Goal: Task Accomplishment & Management: Use online tool/utility

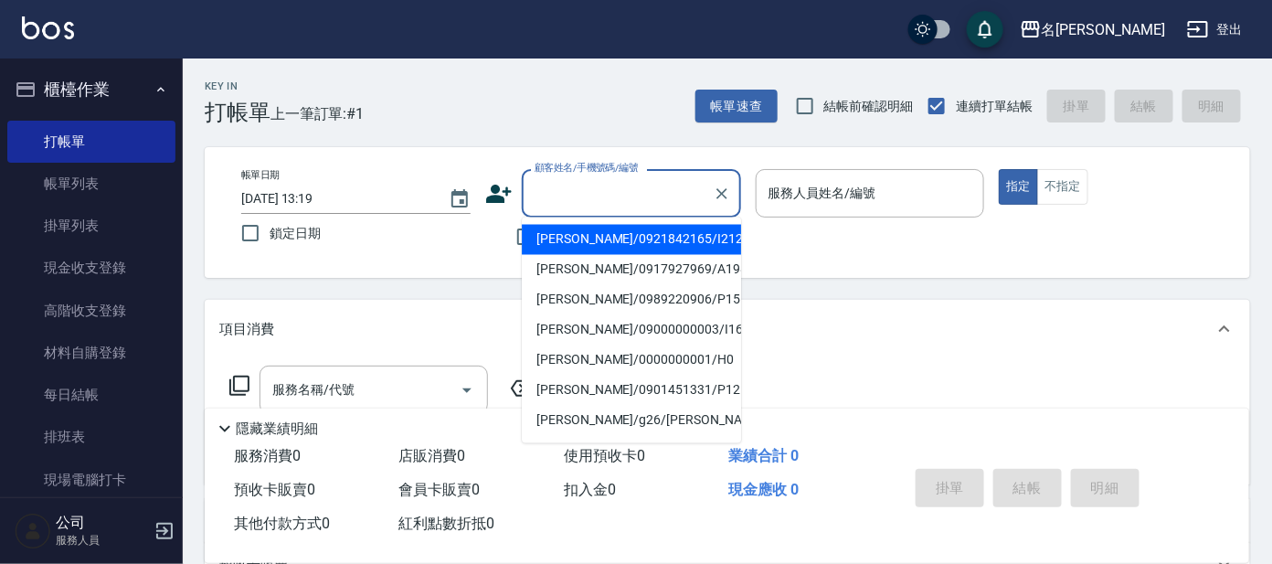
drag, startPoint x: 0, startPoint y: 0, endPoint x: 661, endPoint y: 176, distance: 683.8
click at [659, 176] on div "顧客姓名/手機號碼/編號" at bounding box center [631, 193] width 219 height 48
click at [594, 206] on input "顧客姓名/手機號碼/編號" at bounding box center [618, 193] width 176 height 32
type input "i"
drag, startPoint x: 622, startPoint y: 170, endPoint x: 710, endPoint y: 261, distance: 126.7
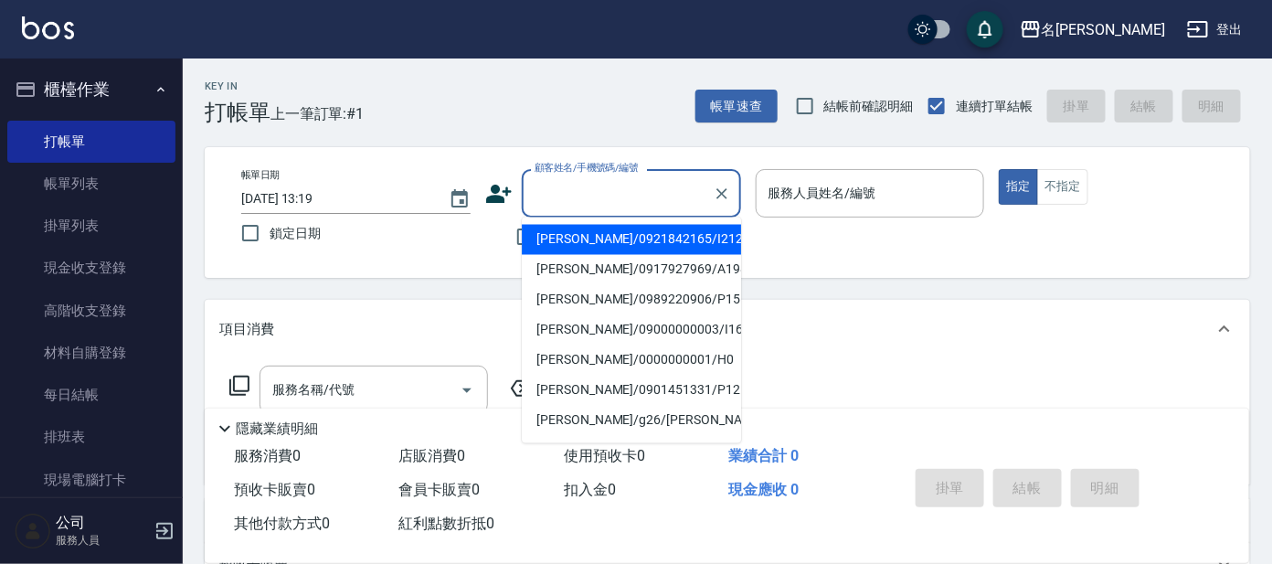
click at [622, 171] on label "顧客姓名/手機號碼/編號" at bounding box center [587, 168] width 104 height 14
click at [622, 177] on input "顧客姓名/手機號碼/編號" at bounding box center [618, 193] width 176 height 32
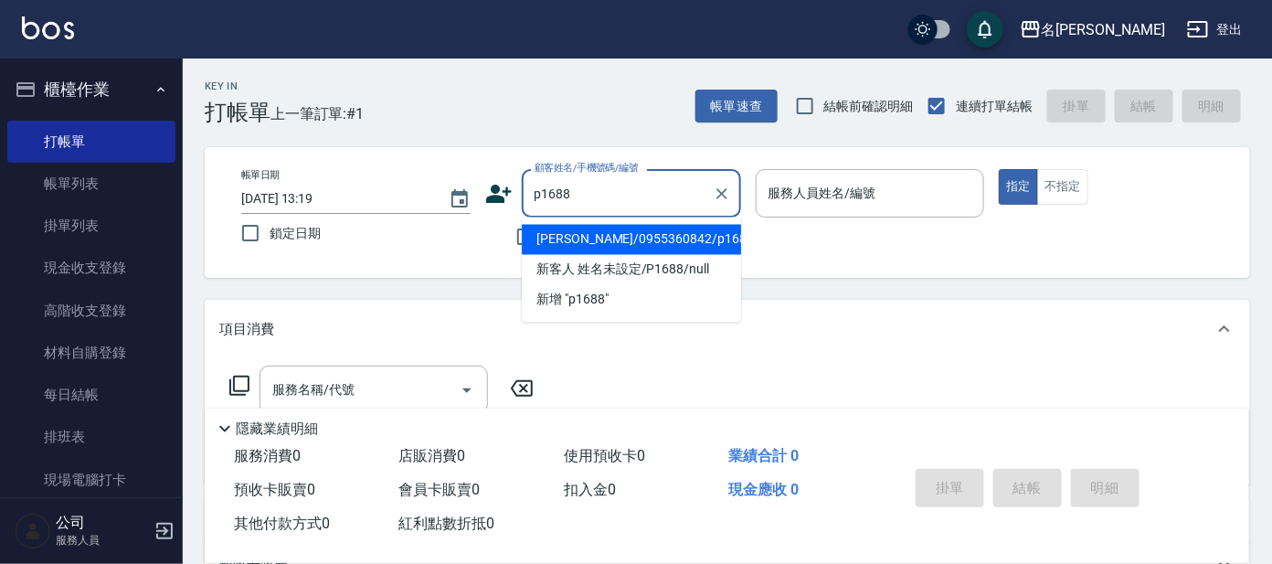
click at [690, 243] on li "[PERSON_NAME]/0955360842/p1688" at bounding box center [631, 240] width 219 height 30
type input "[PERSON_NAME]/0955360842/p1688"
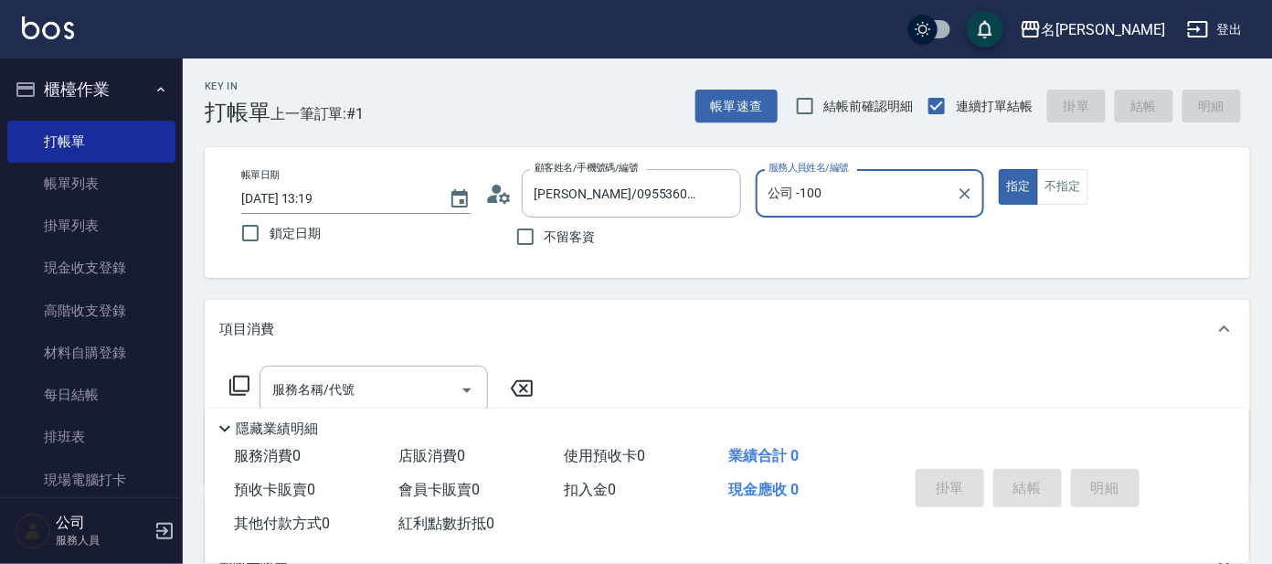
click at [850, 207] on input "公司 -100" at bounding box center [857, 193] width 186 height 32
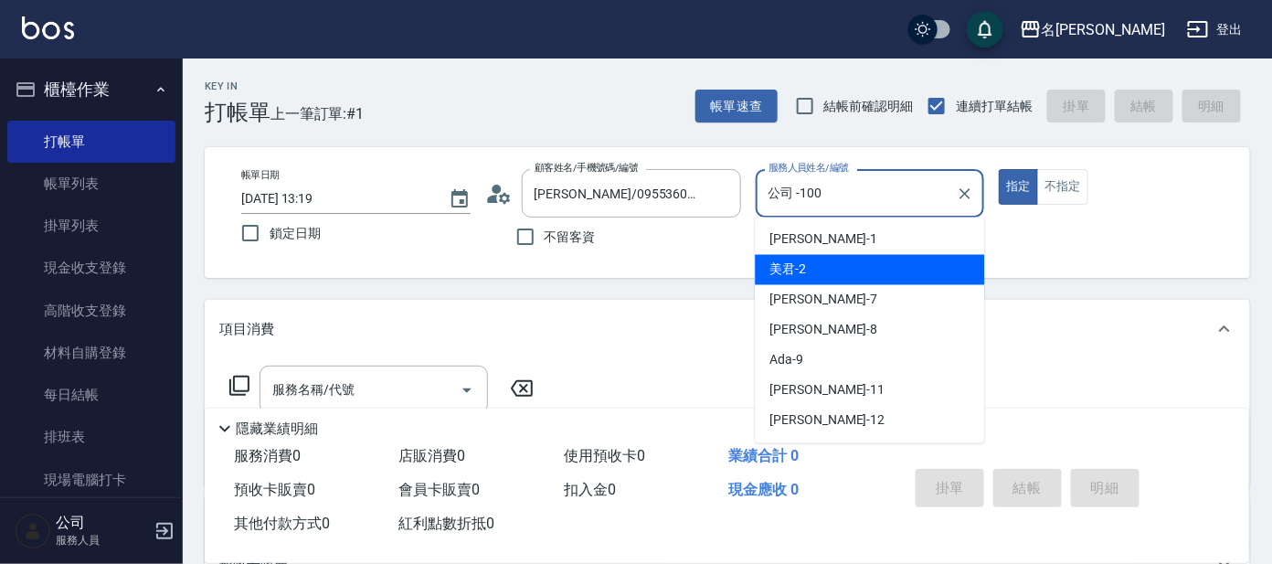
click at [864, 270] on div "美君 -2" at bounding box center [869, 270] width 229 height 30
type input "美君-2"
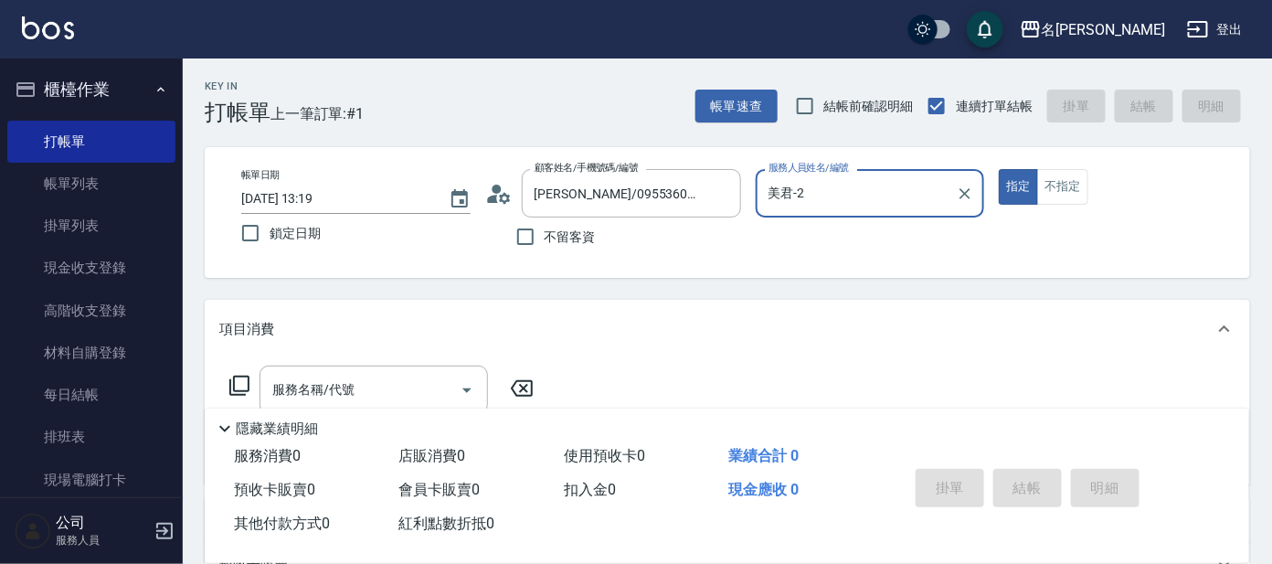
drag, startPoint x: 357, startPoint y: 383, endPoint x: 366, endPoint y: 548, distance: 164.7
click at [360, 387] on input "服務名稱/代號" at bounding box center [360, 390] width 185 height 32
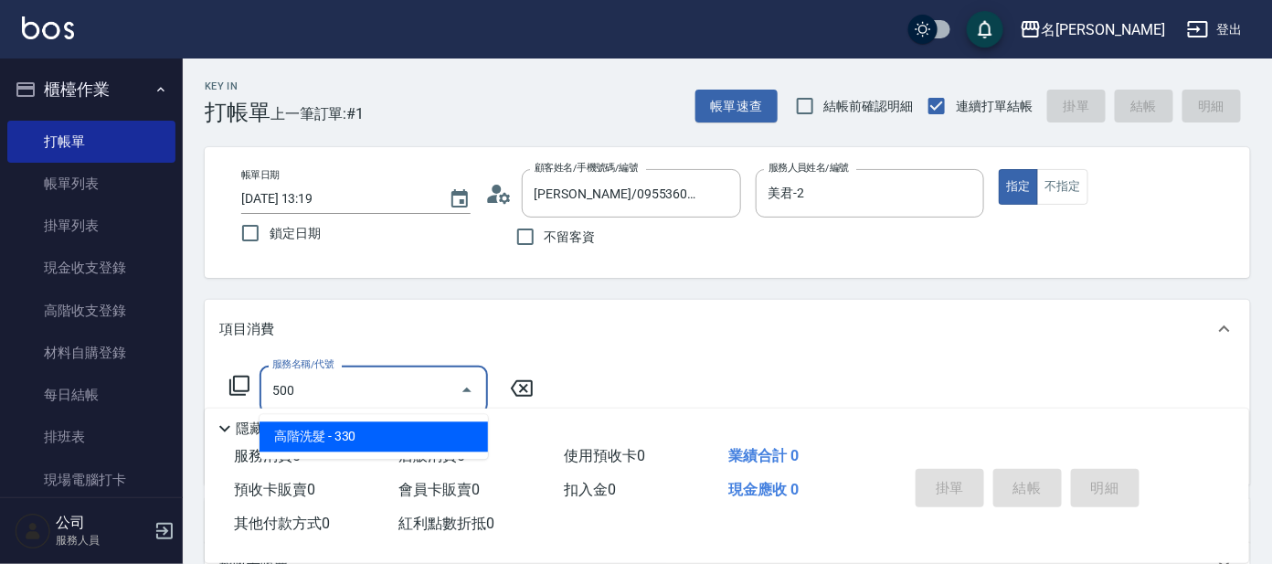
click at [431, 434] on span "高階洗髮 - 330" at bounding box center [374, 437] width 229 height 30
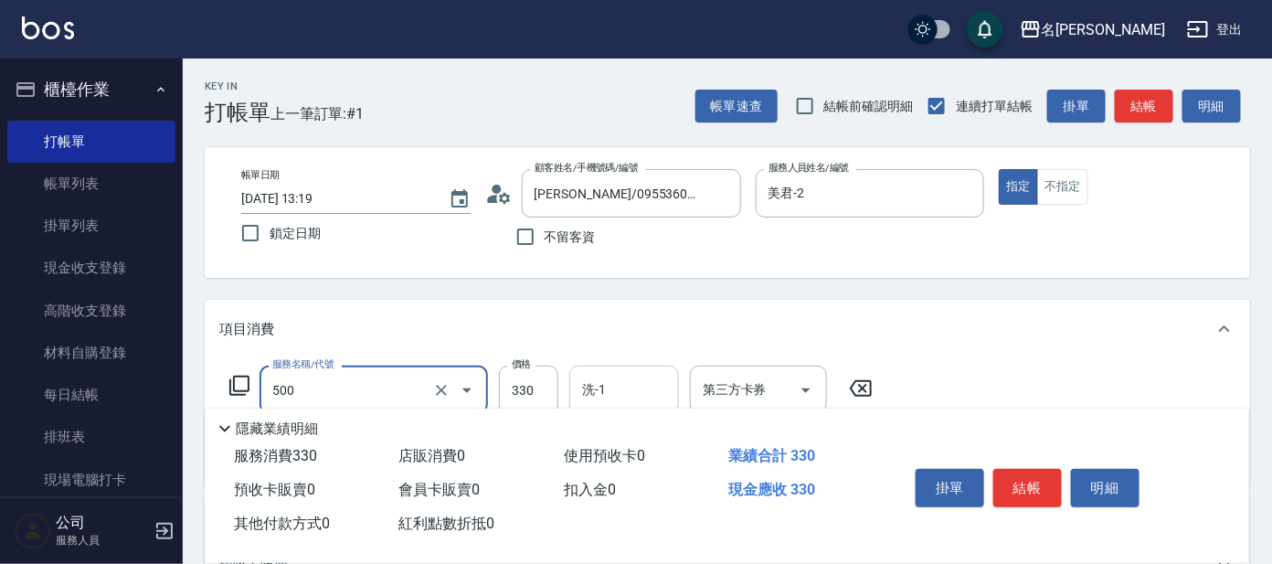
type input "高階洗髮(500)"
click at [619, 388] on input "洗-1" at bounding box center [624, 390] width 93 height 32
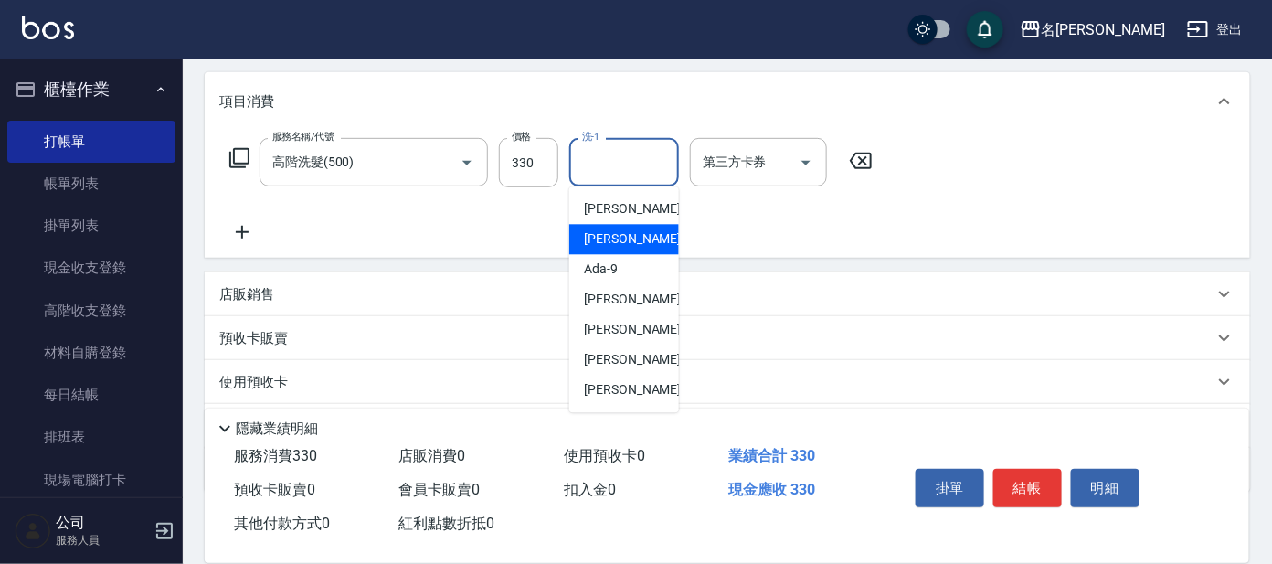
scroll to position [113, 0]
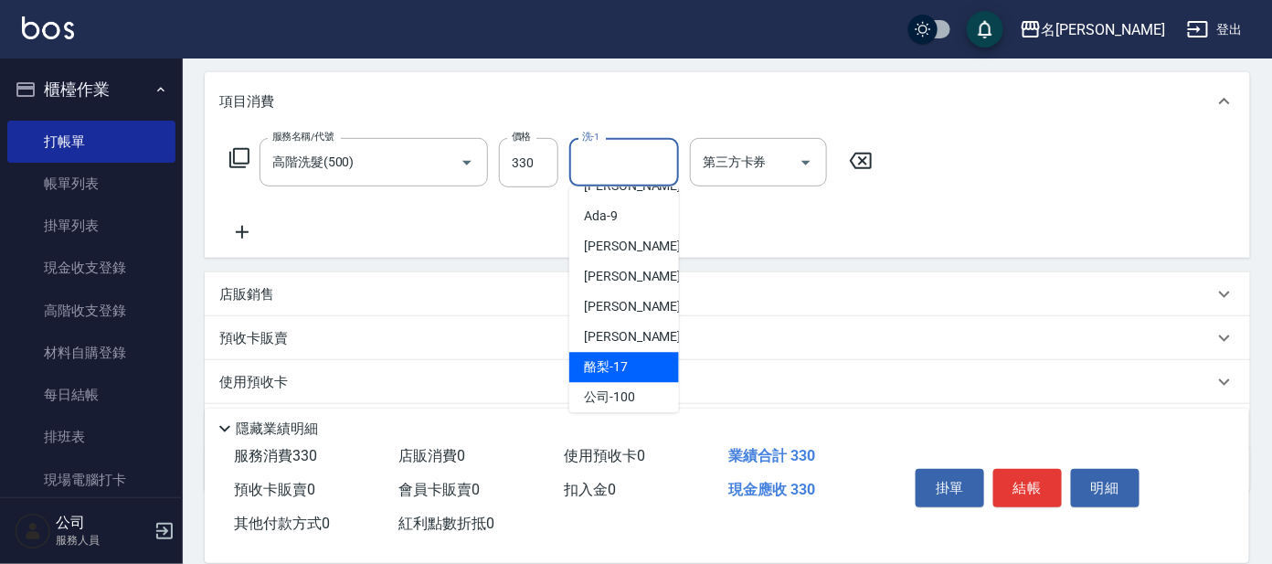
click at [614, 364] on span "酪梨 -17" at bounding box center [606, 367] width 44 height 19
type input "酪梨-17"
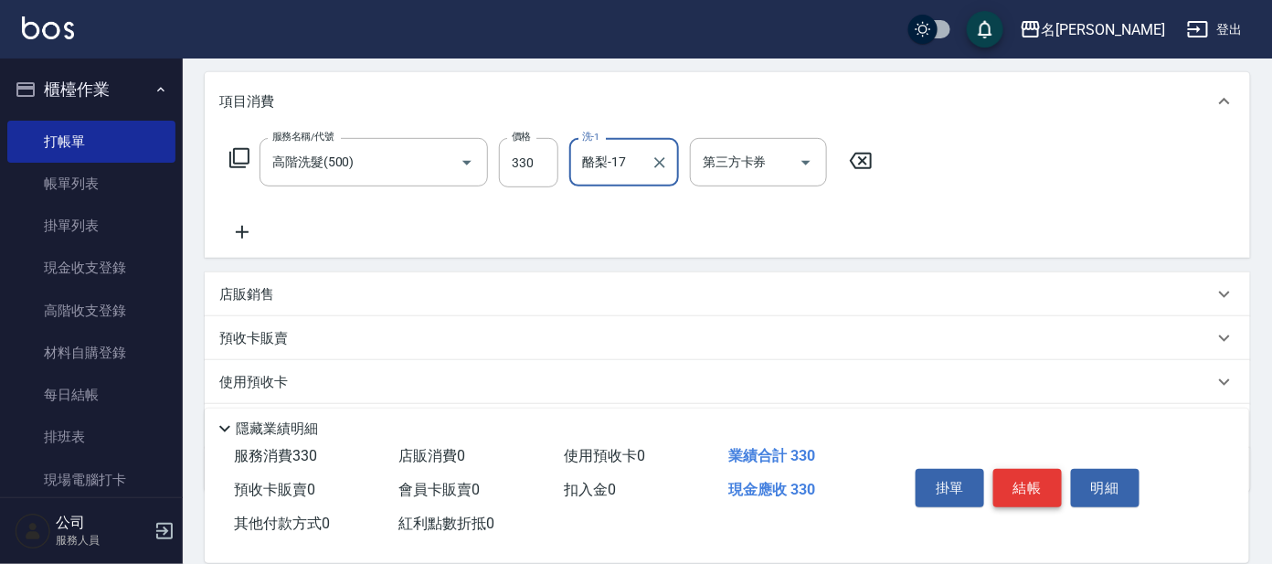
click at [1022, 489] on button "結帳" at bounding box center [1028, 488] width 69 height 38
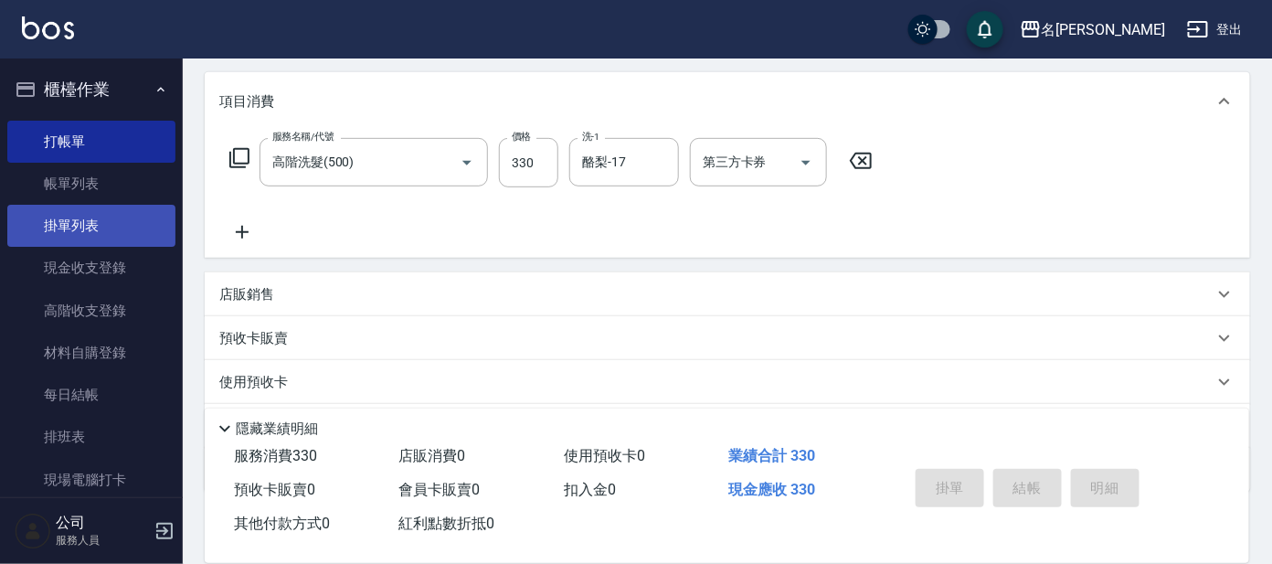
type input "[DATE] 13:54"
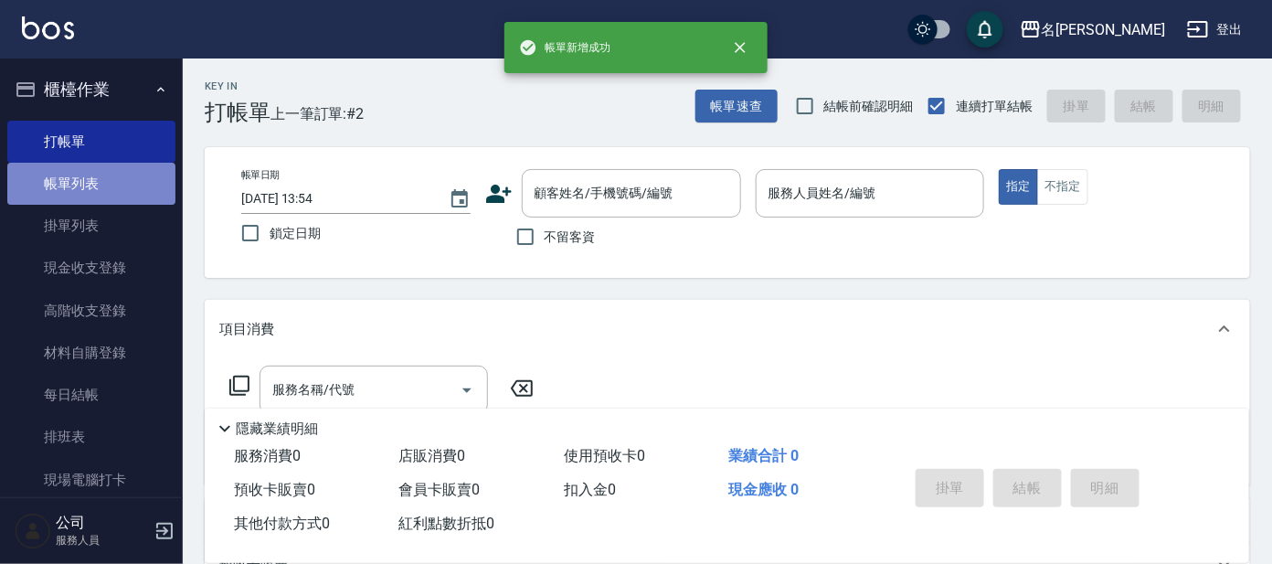
click at [134, 185] on link "帳單列表" at bounding box center [91, 184] width 168 height 42
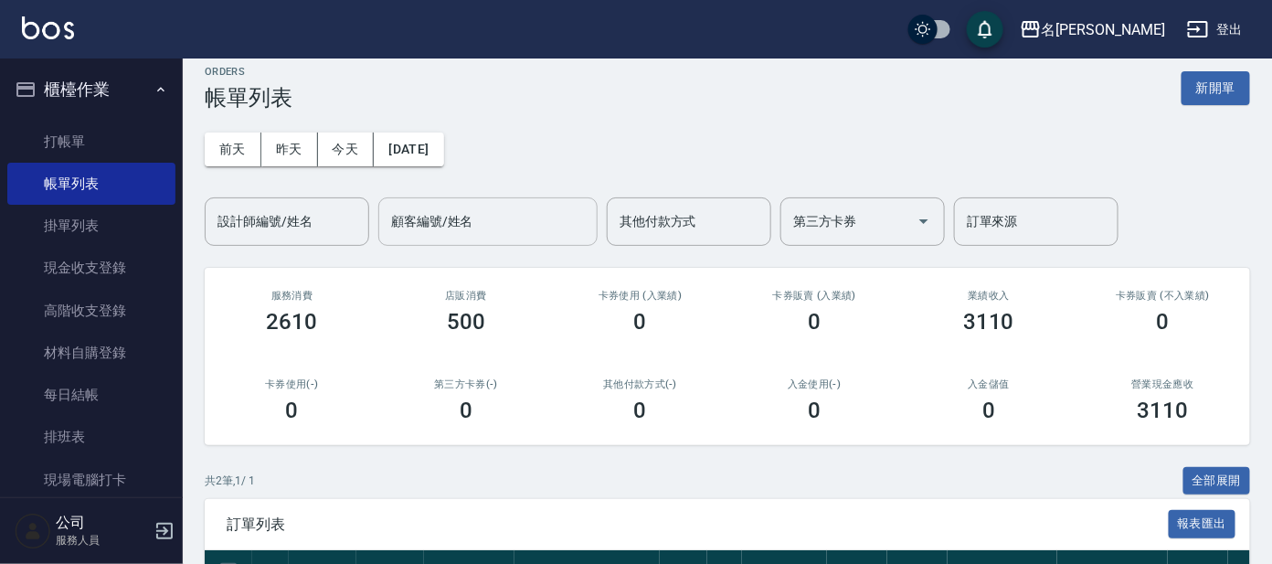
scroll to position [218, 0]
